Goal: Task Accomplishment & Management: Complete application form

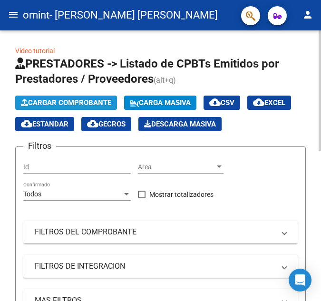
click at [51, 102] on span "Cargar Comprobante" at bounding box center [66, 102] width 90 height 9
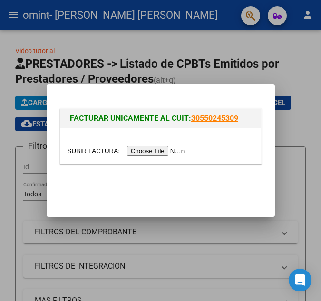
click at [167, 151] on input "file" at bounding box center [127, 151] width 120 height 10
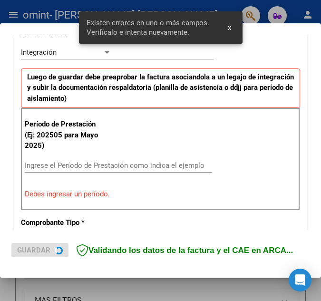
scroll to position [249, 0]
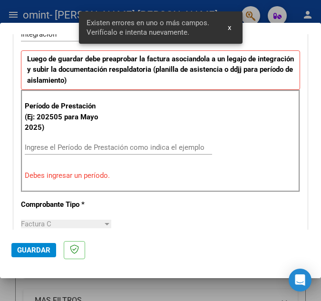
click at [77, 145] on input "Ingrese el Período de Prestación como indica el ejemplo" at bounding box center [69, 147] width 88 height 9
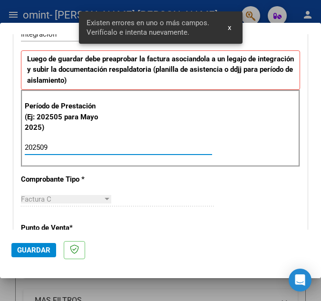
type input "202509"
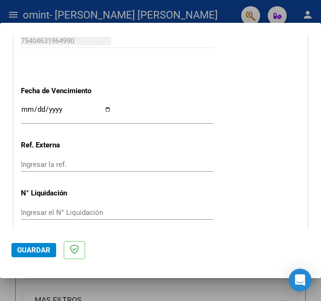
scroll to position [677, 0]
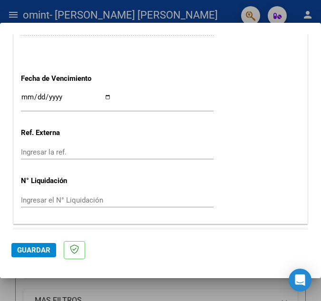
click at [49, 92] on div "Ingresar la fecha" at bounding box center [117, 101] width 192 height 20
click at [106, 99] on input "Ingresar la fecha" at bounding box center [66, 100] width 90 height 15
type input "[DATE]"
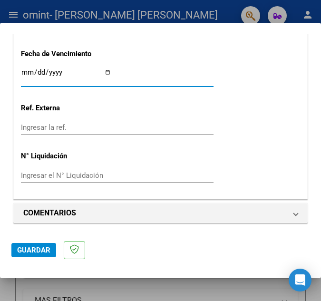
scroll to position [702, 0]
click at [31, 252] on span "Guardar" at bounding box center [33, 250] width 33 height 9
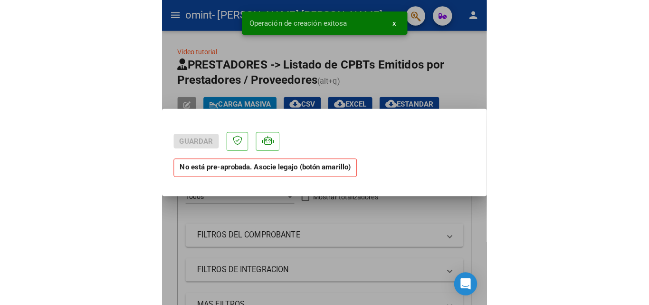
scroll to position [0, 0]
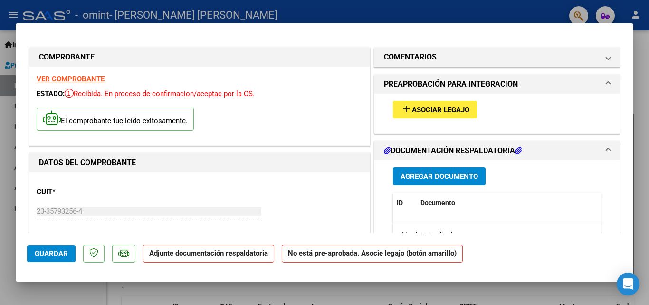
click at [320, 110] on span "Asociar Legajo" at bounding box center [440, 109] width 57 height 9
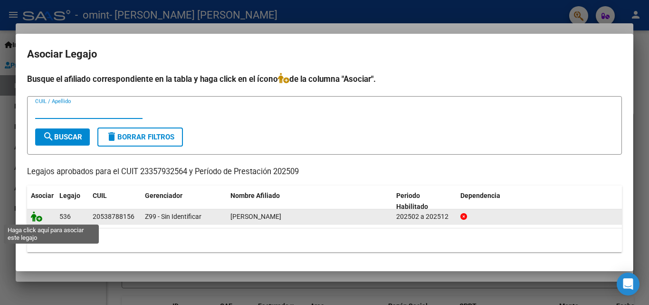
click at [38, 217] on icon at bounding box center [36, 216] width 11 height 10
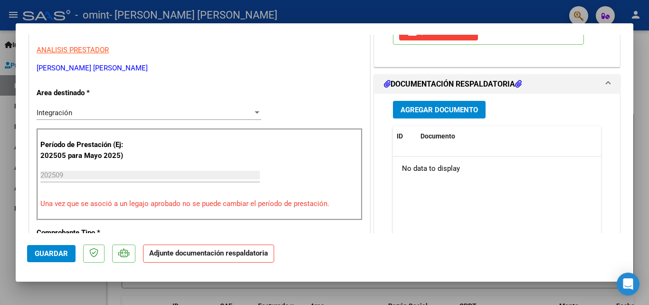
scroll to position [190, 0]
click at [320, 112] on span "Agregar Documento" at bounding box center [439, 109] width 77 height 9
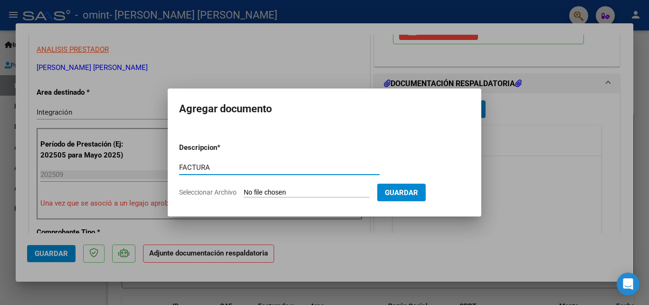
click at [251, 193] on input "Seleccionar Archivo" at bounding box center [307, 192] width 126 height 9
drag, startPoint x: 276, startPoint y: 170, endPoint x: 138, endPoint y: 171, distance: 137.8
click at [140, 172] on div "COMPROBANTE VER COMPROBANTE ESTADO: Recibida. En proceso de confirmacion/acepta…" at bounding box center [324, 152] width 649 height 305
type input "ASISTENCIA"
click at [249, 195] on input "Seleccionar Archivo" at bounding box center [307, 192] width 126 height 9
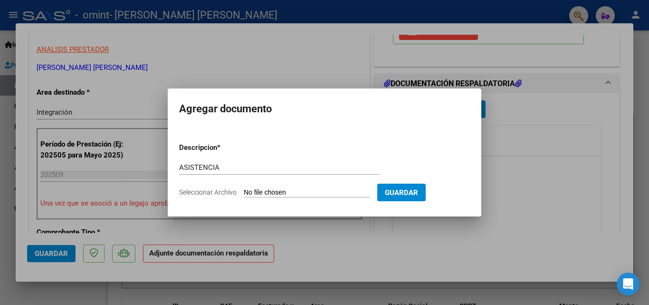
type input "C:\fakepath\marzo maximo.pdf"
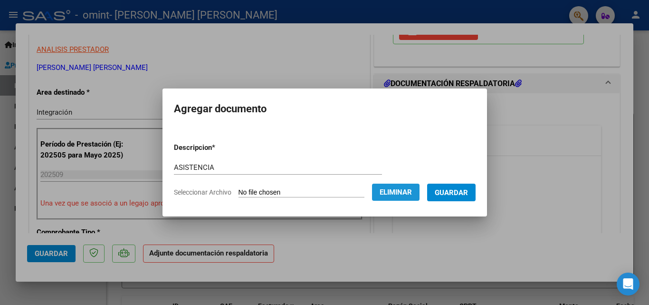
click at [320, 193] on span "Eliminar" at bounding box center [396, 192] width 32 height 9
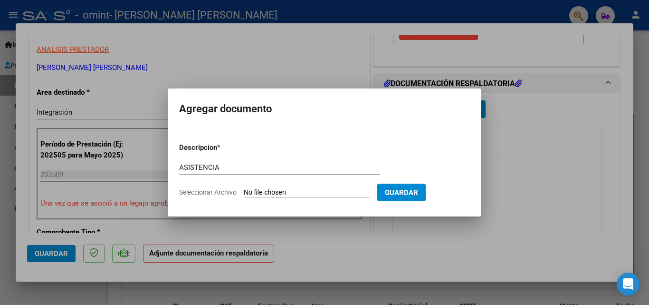
click at [265, 191] on input "Seleccionar Archivo" at bounding box center [307, 192] width 126 height 9
type input "C:\fakepath\ASISTENCIA MAXIMO SEPTIEMBRE.pdf"
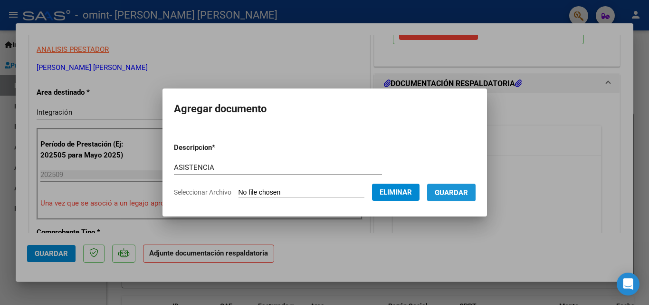
click at [320, 195] on span "Guardar" at bounding box center [451, 192] width 33 height 9
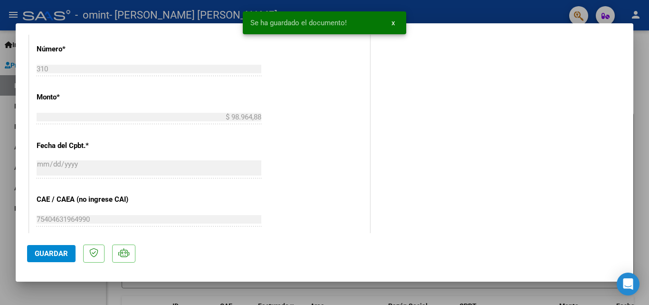
scroll to position [570, 0]
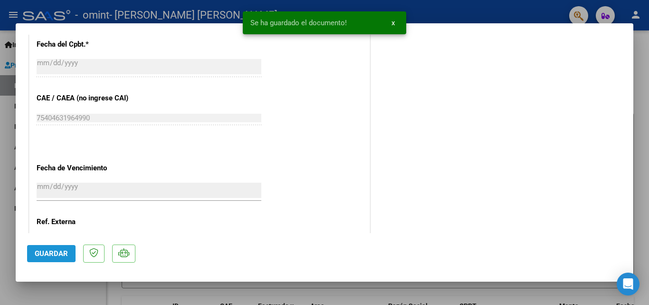
click at [49, 251] on span "Guardar" at bounding box center [51, 253] width 33 height 9
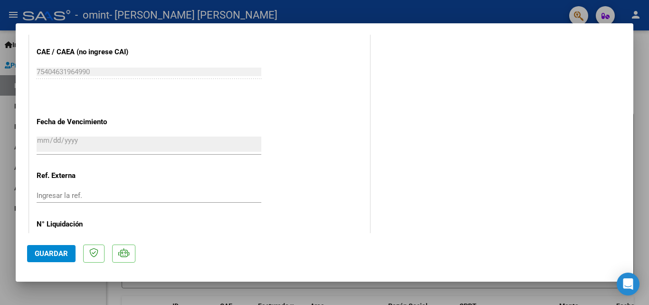
scroll to position [652, 0]
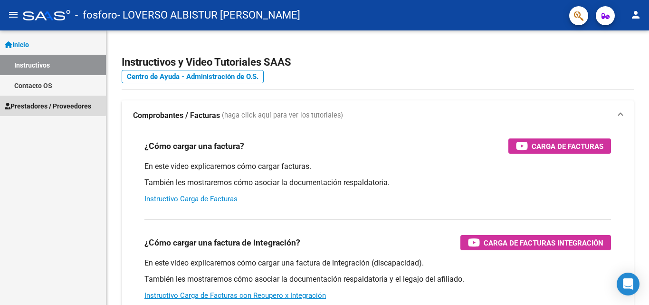
click at [40, 101] on span "Prestadores / Proveedores" at bounding box center [48, 106] width 86 height 10
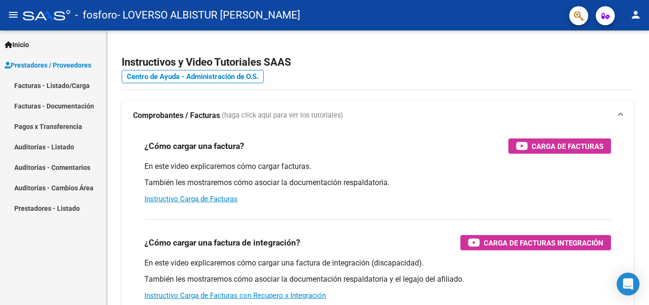
click at [45, 89] on link "Facturas - Listado/Carga" at bounding box center [53, 85] width 106 height 20
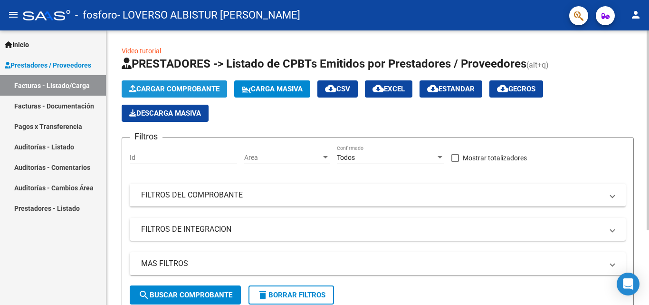
click at [174, 90] on span "Cargar Comprobante" at bounding box center [174, 89] width 90 height 9
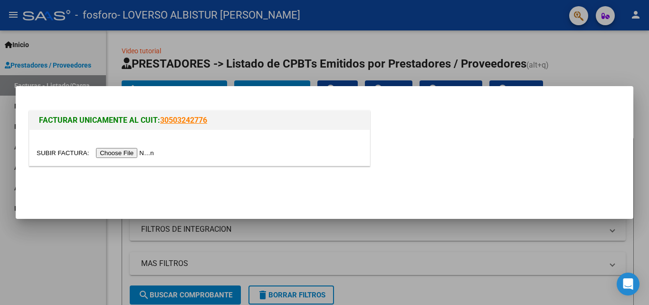
click at [130, 155] on input "file" at bounding box center [97, 153] width 120 height 10
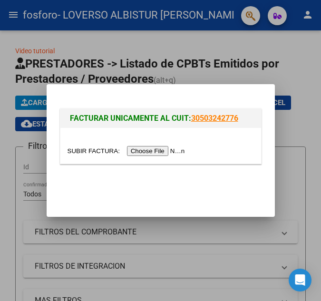
click at [160, 146] on input "file" at bounding box center [127, 151] width 120 height 10
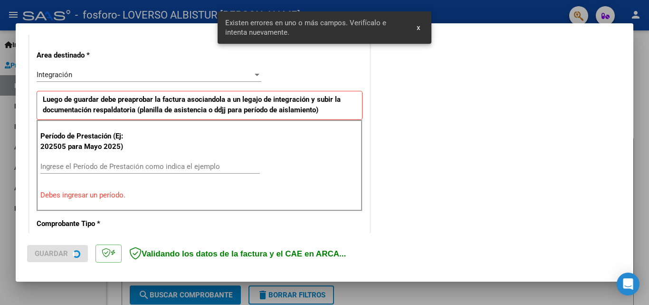
scroll to position [214, 0]
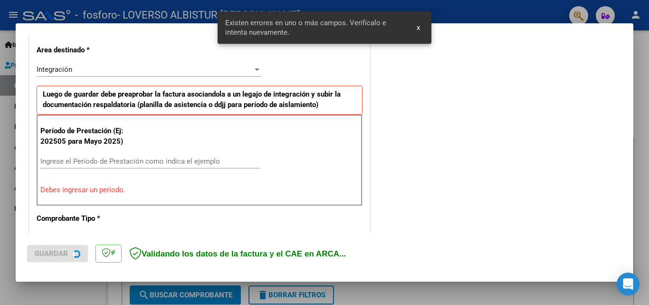
click at [133, 160] on input "Ingrese el Período de Prestación como indica el ejemplo" at bounding box center [150, 161] width 220 height 9
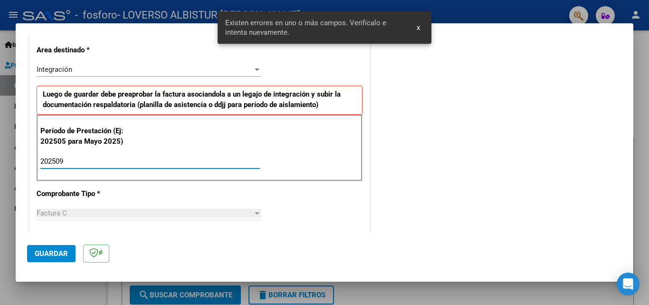
type input "202509"
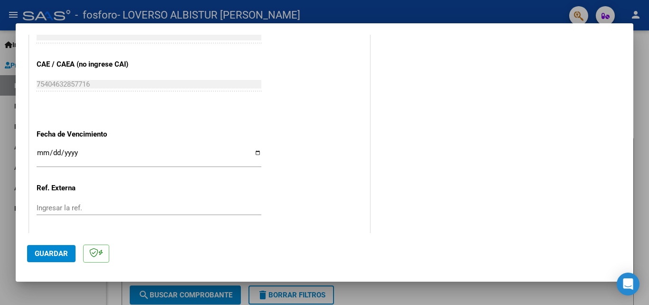
scroll to position [594, 0]
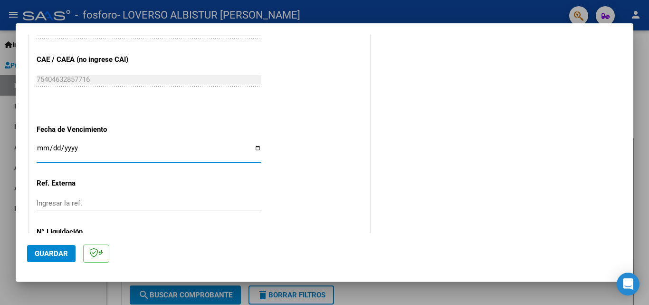
click at [254, 149] on input "Ingresar la fecha" at bounding box center [149, 151] width 225 height 15
type input "[DATE]"
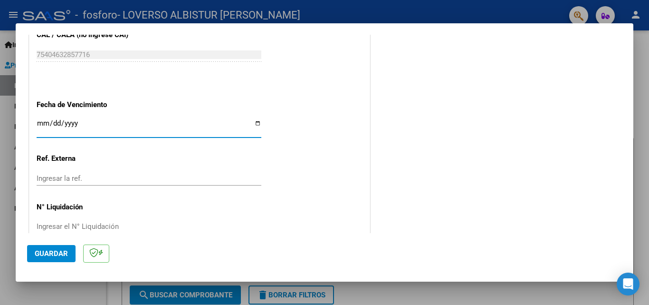
scroll to position [638, 0]
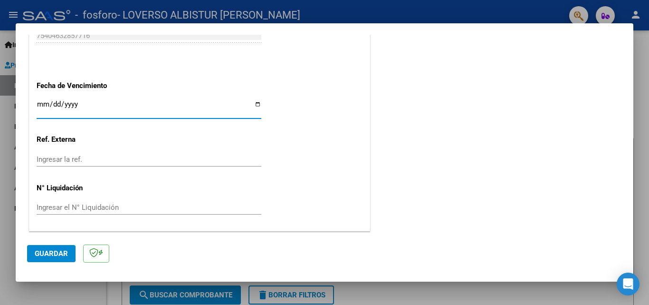
click at [66, 249] on span "Guardar" at bounding box center [51, 253] width 33 height 9
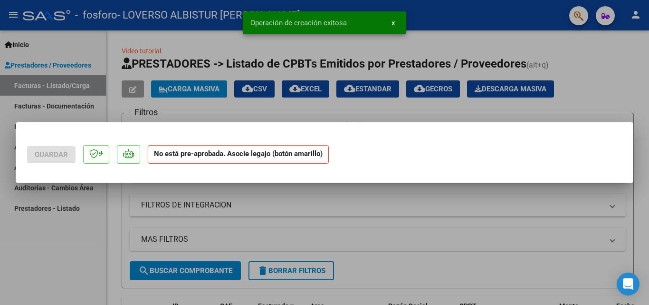
scroll to position [0, 0]
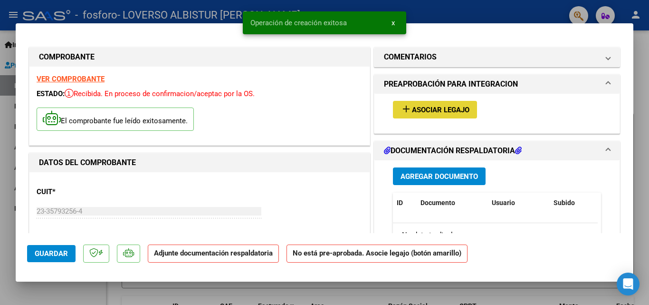
click at [426, 115] on button "add Asociar Legajo" at bounding box center [435, 110] width 84 height 18
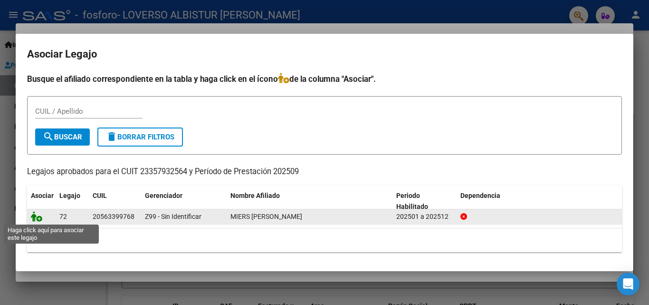
click at [38, 215] on icon at bounding box center [36, 216] width 11 height 10
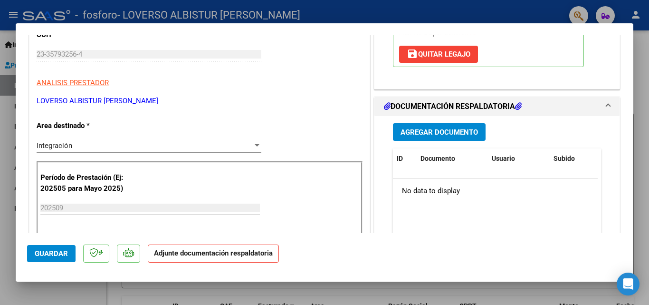
scroll to position [95, 0]
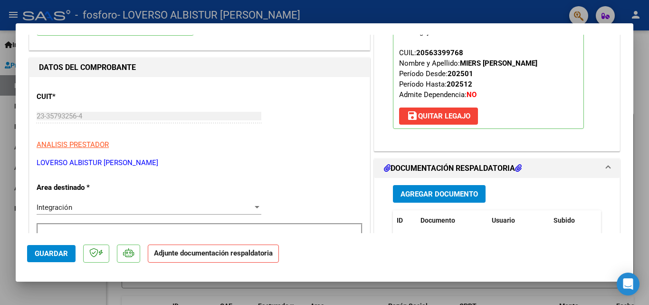
click at [454, 195] on span "Agregar Documento" at bounding box center [439, 194] width 77 height 9
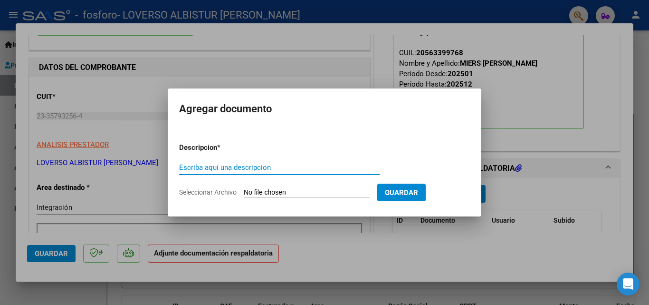
click at [232, 166] on input "Escriba aquí una descripcion" at bounding box center [279, 167] width 201 height 9
type input "ASISTENCIA"
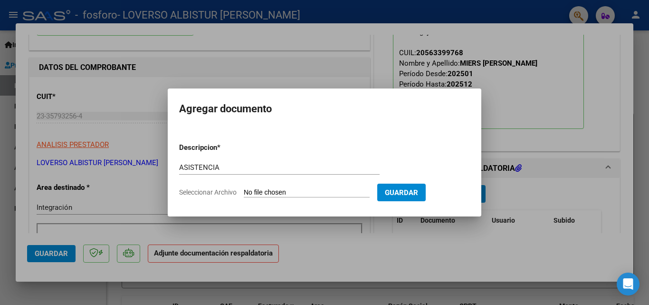
click at [270, 195] on input "Seleccionar Archivo" at bounding box center [307, 192] width 126 height 9
type input "C:\fakepath\ASISTENCIA BENJAMIN MIERS AGOSTO.pdf"
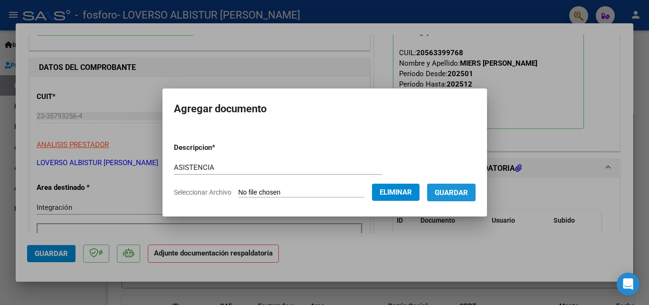
click at [447, 195] on span "Guardar" at bounding box center [451, 192] width 33 height 9
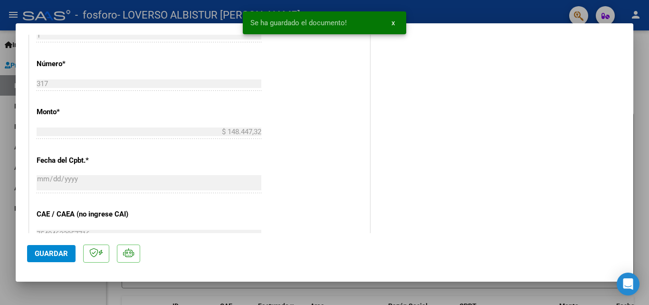
scroll to position [475, 0]
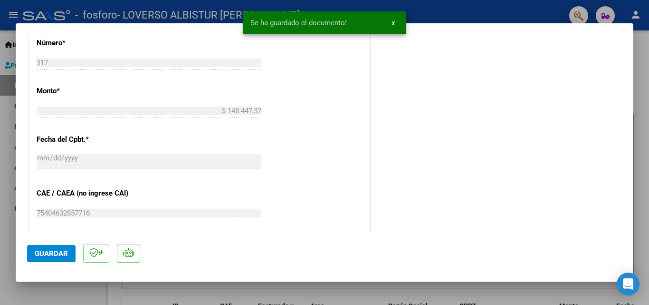
click at [43, 252] on span "Guardar" at bounding box center [51, 253] width 33 height 9
